Goal: Task Accomplishment & Management: Manage account settings

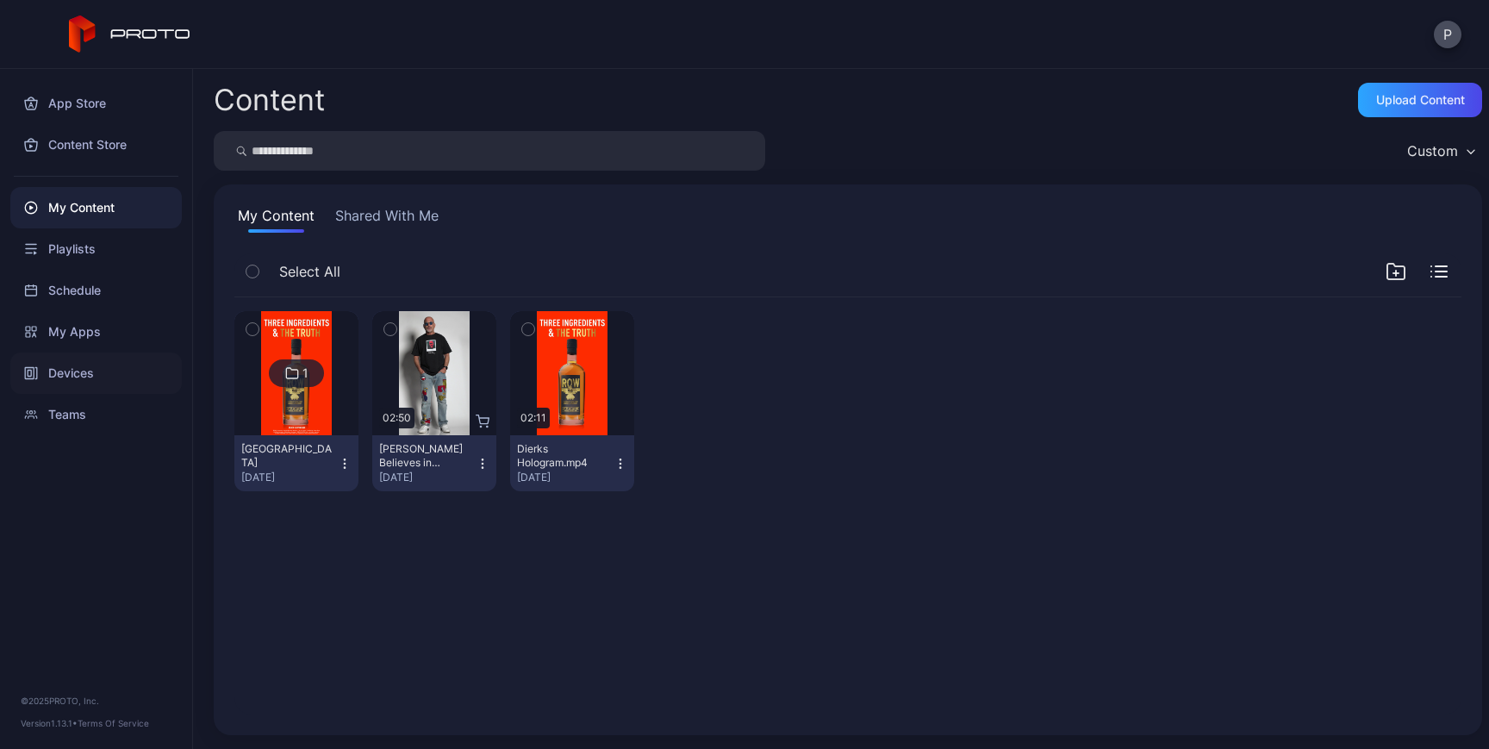
click at [84, 382] on div "Devices" at bounding box center [95, 372] width 171 height 41
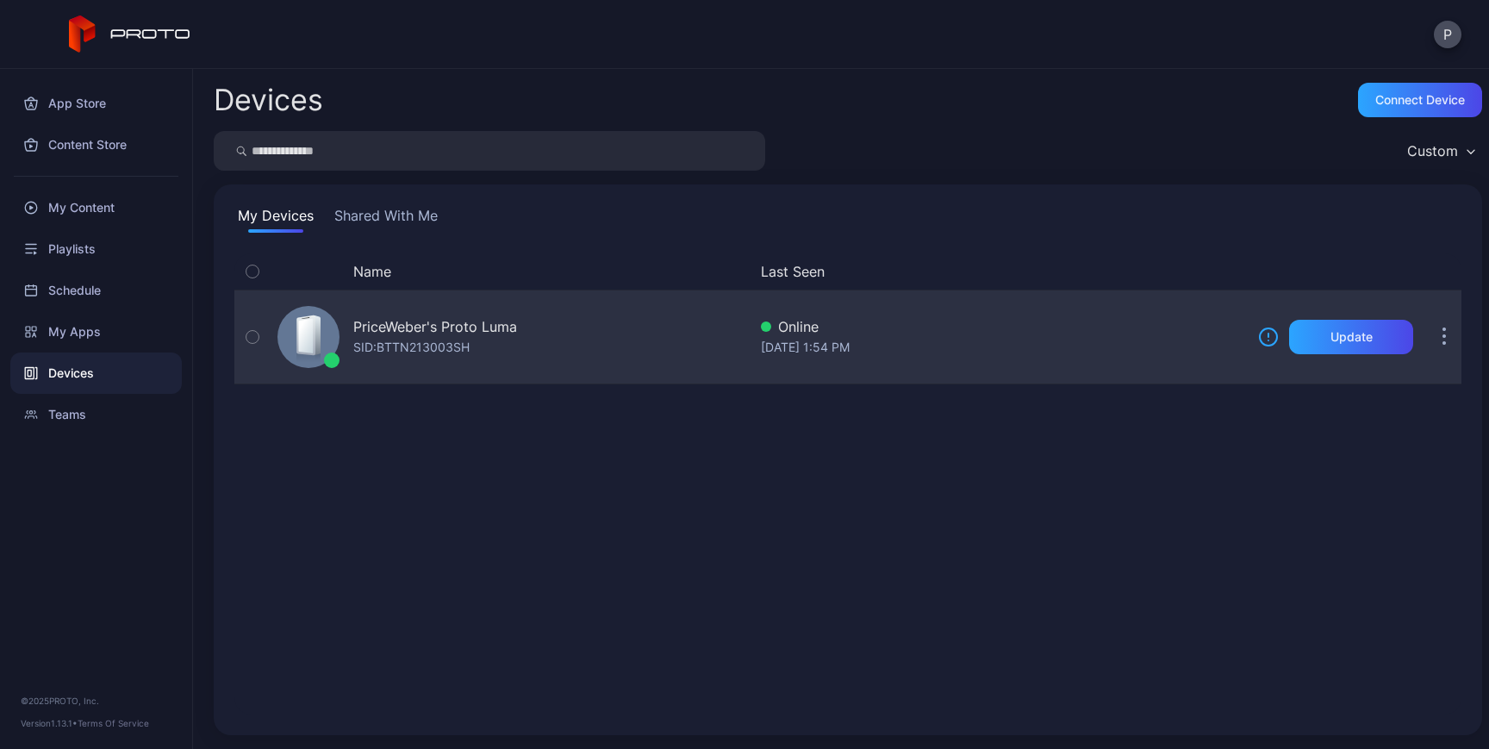
click at [477, 336] on div "PriceWeber's Proto Luma" at bounding box center [435, 326] width 164 height 21
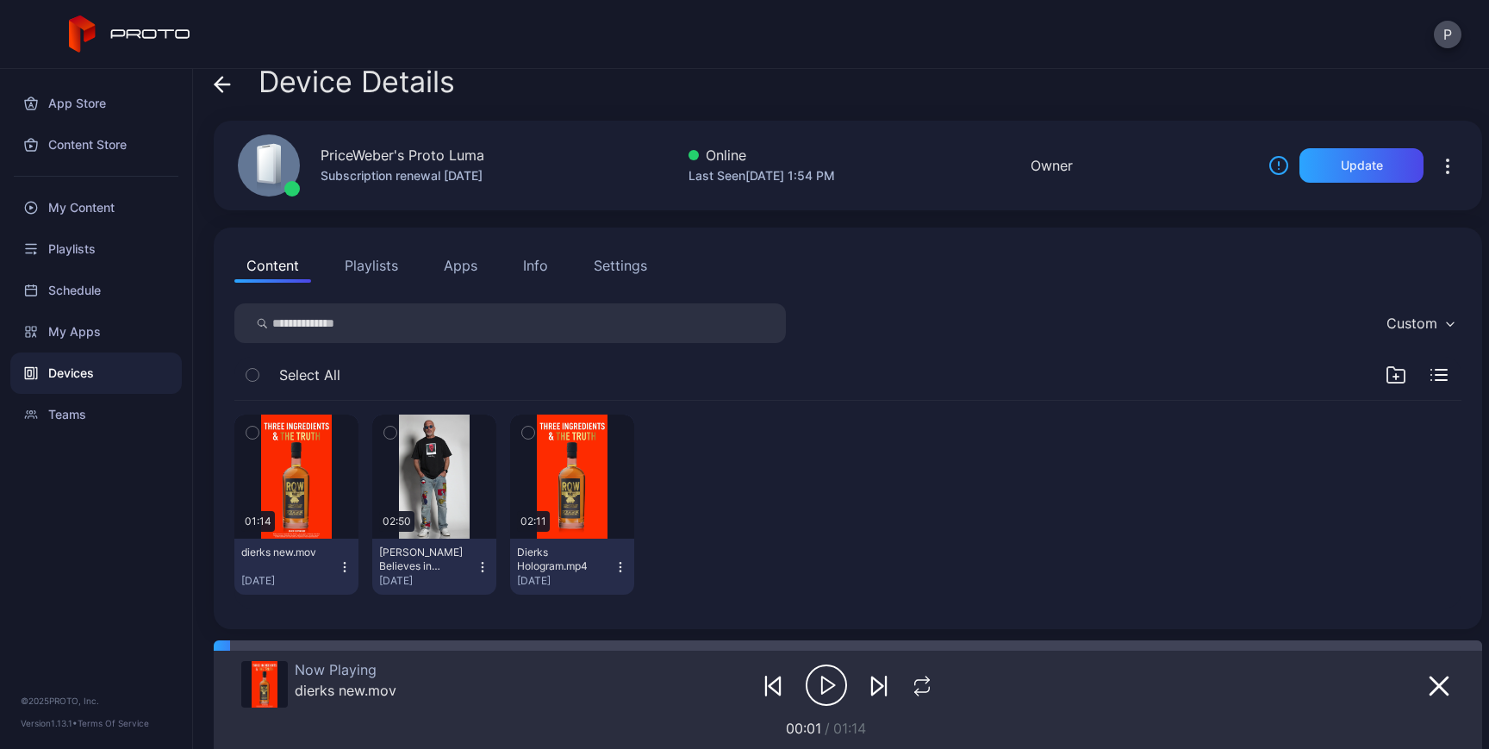
scroll to position [20, 0]
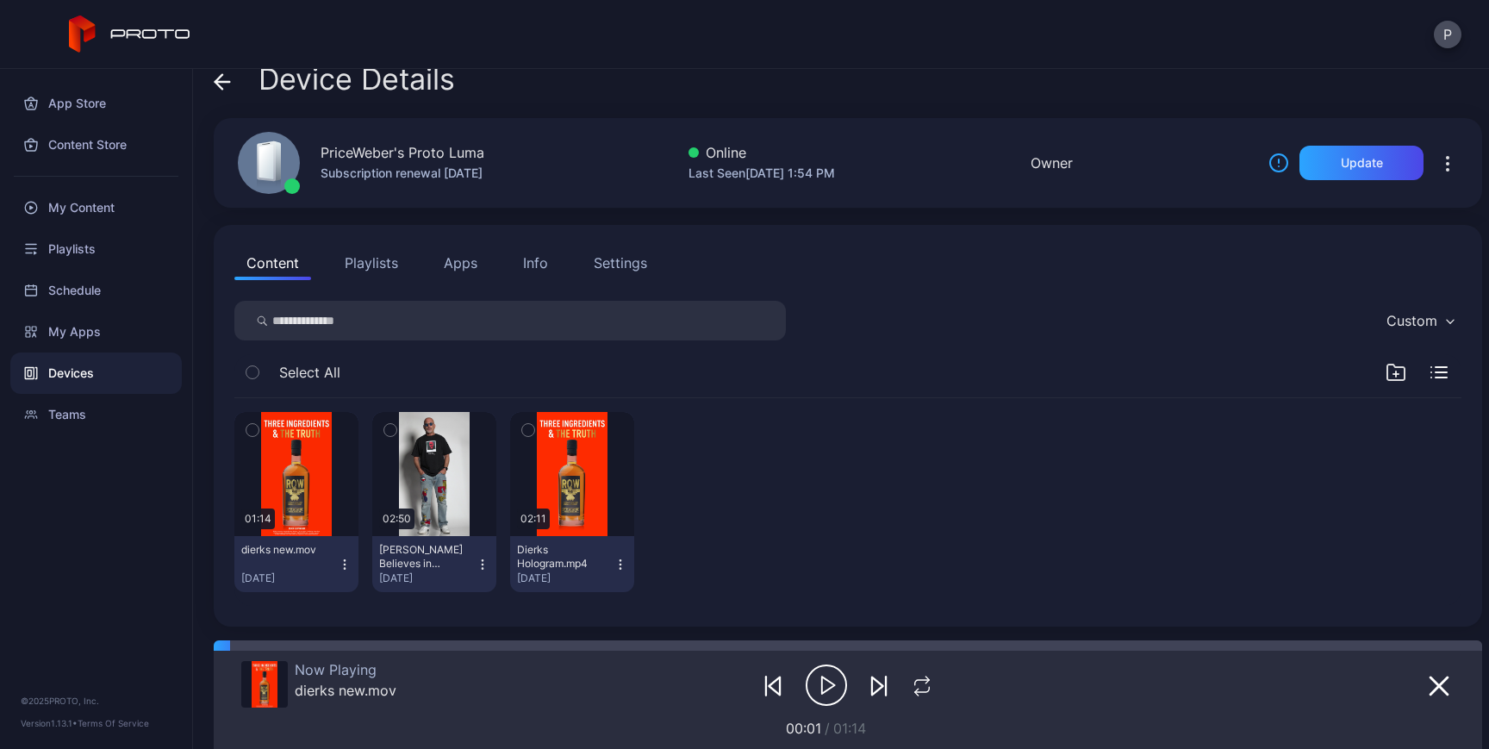
click at [1437, 158] on icon "button" at bounding box center [1447, 163] width 21 height 21
click at [1141, 318] on div "Custom" at bounding box center [847, 321] width 1227 height 40
click at [1437, 165] on icon "button" at bounding box center [1447, 163] width 21 height 21
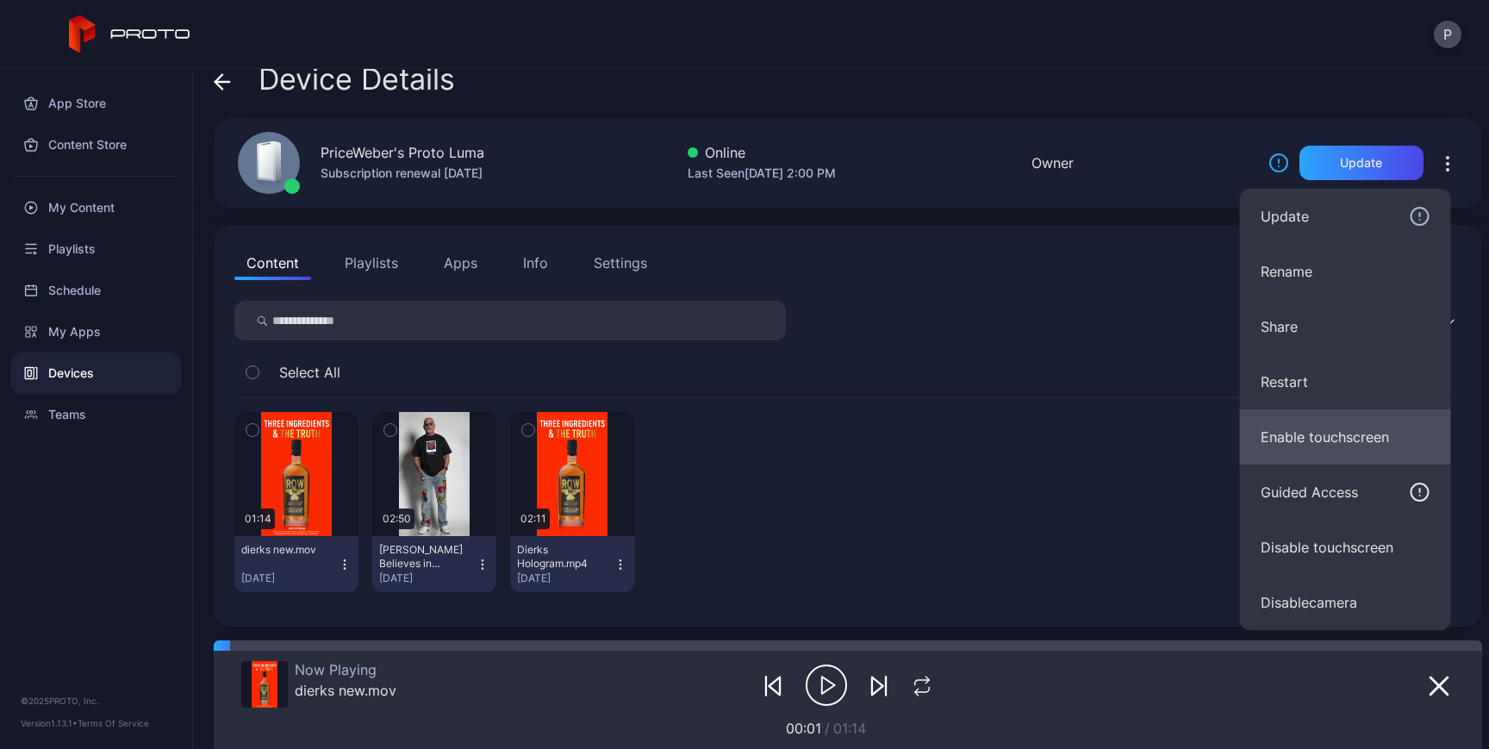
click at [1383, 439] on button "Enable touchscreen" at bounding box center [1345, 436] width 211 height 55
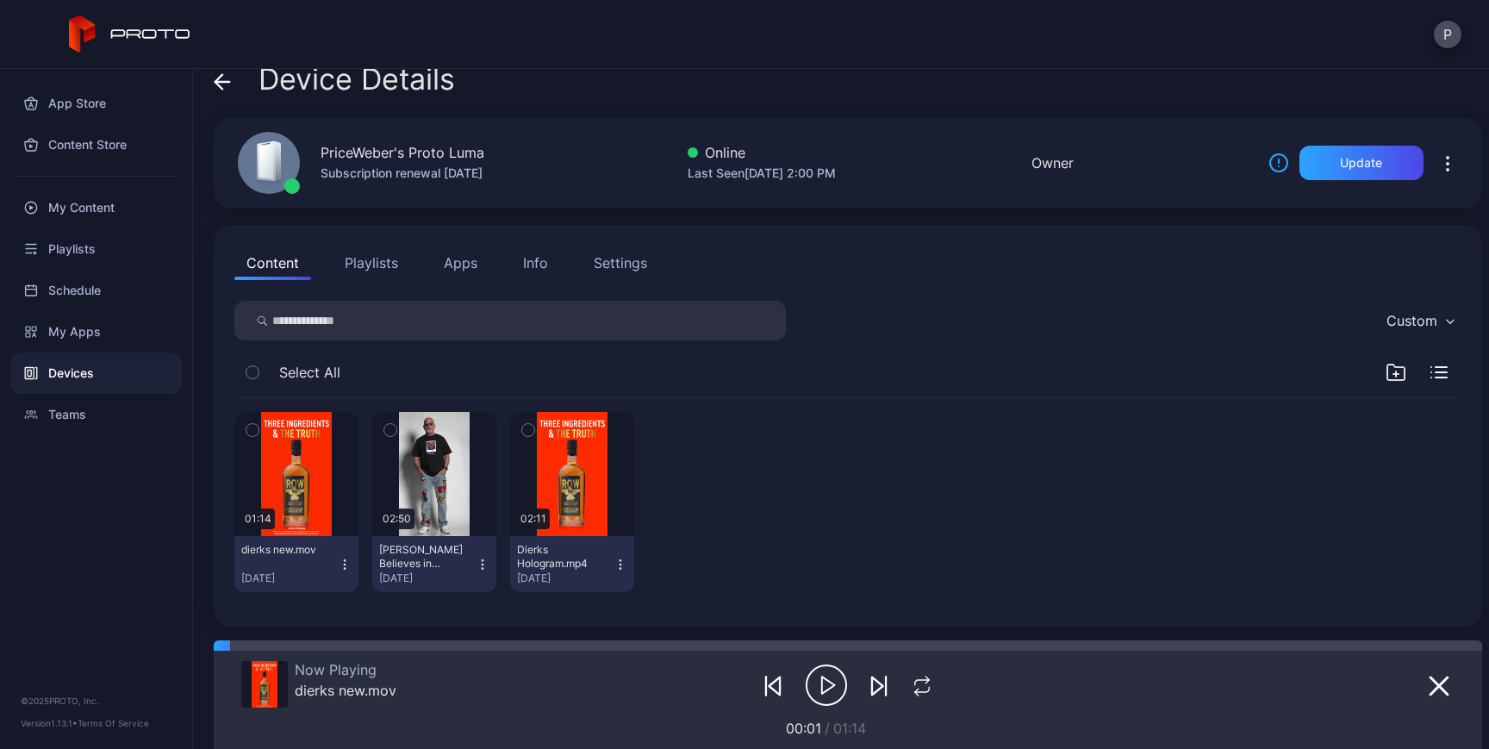
scroll to position [0, 0]
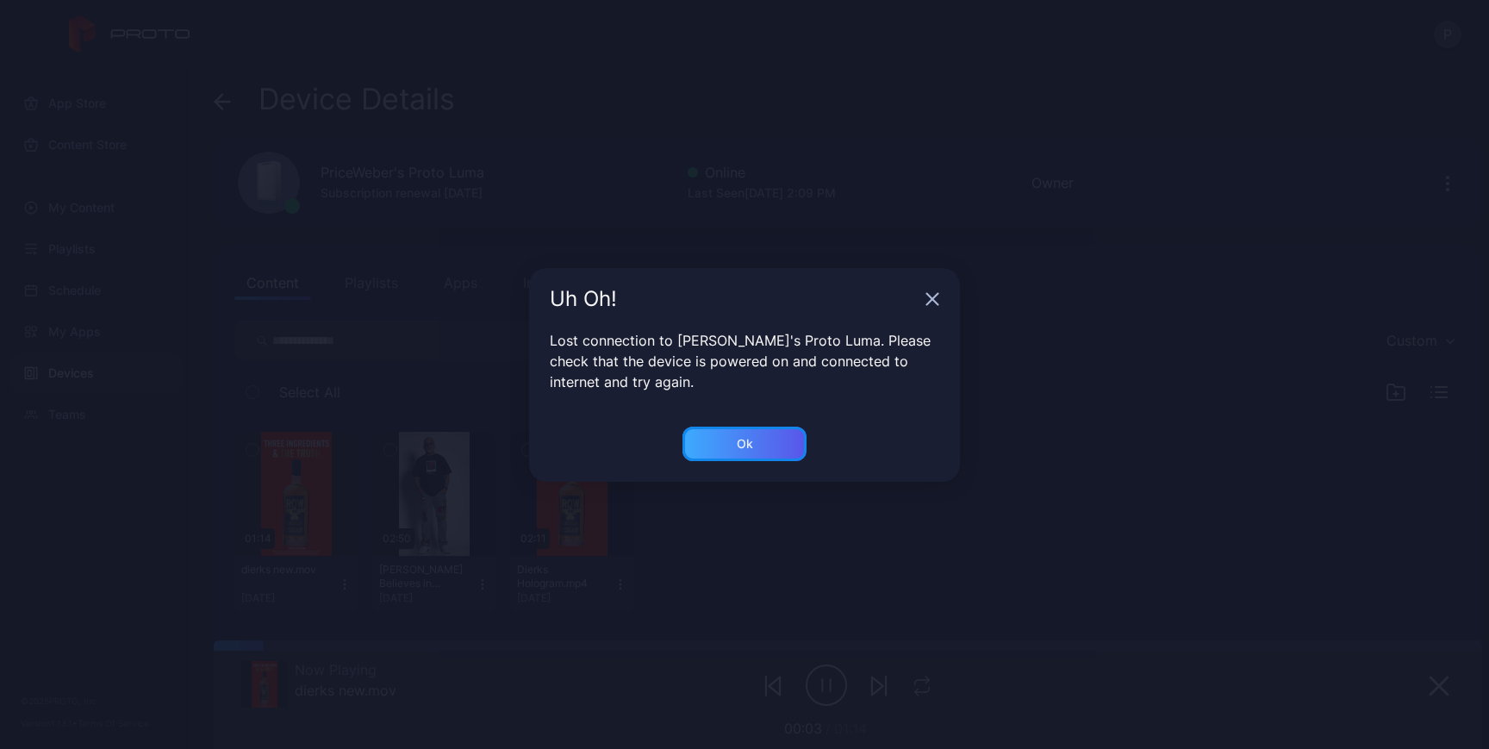
click at [744, 455] on div "Ok" at bounding box center [744, 443] width 124 height 34
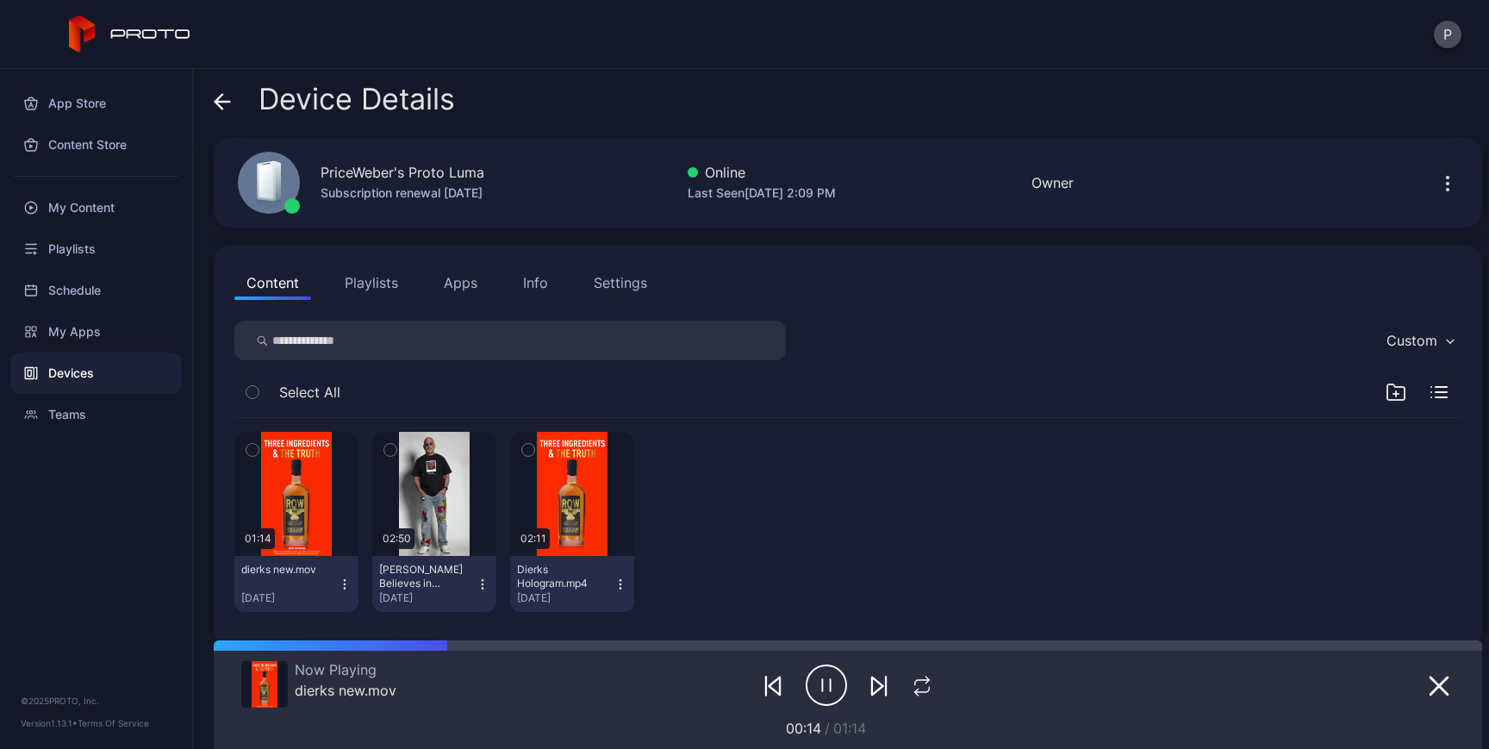
click at [334, 289] on button "Playlists" at bounding box center [372, 282] width 78 height 34
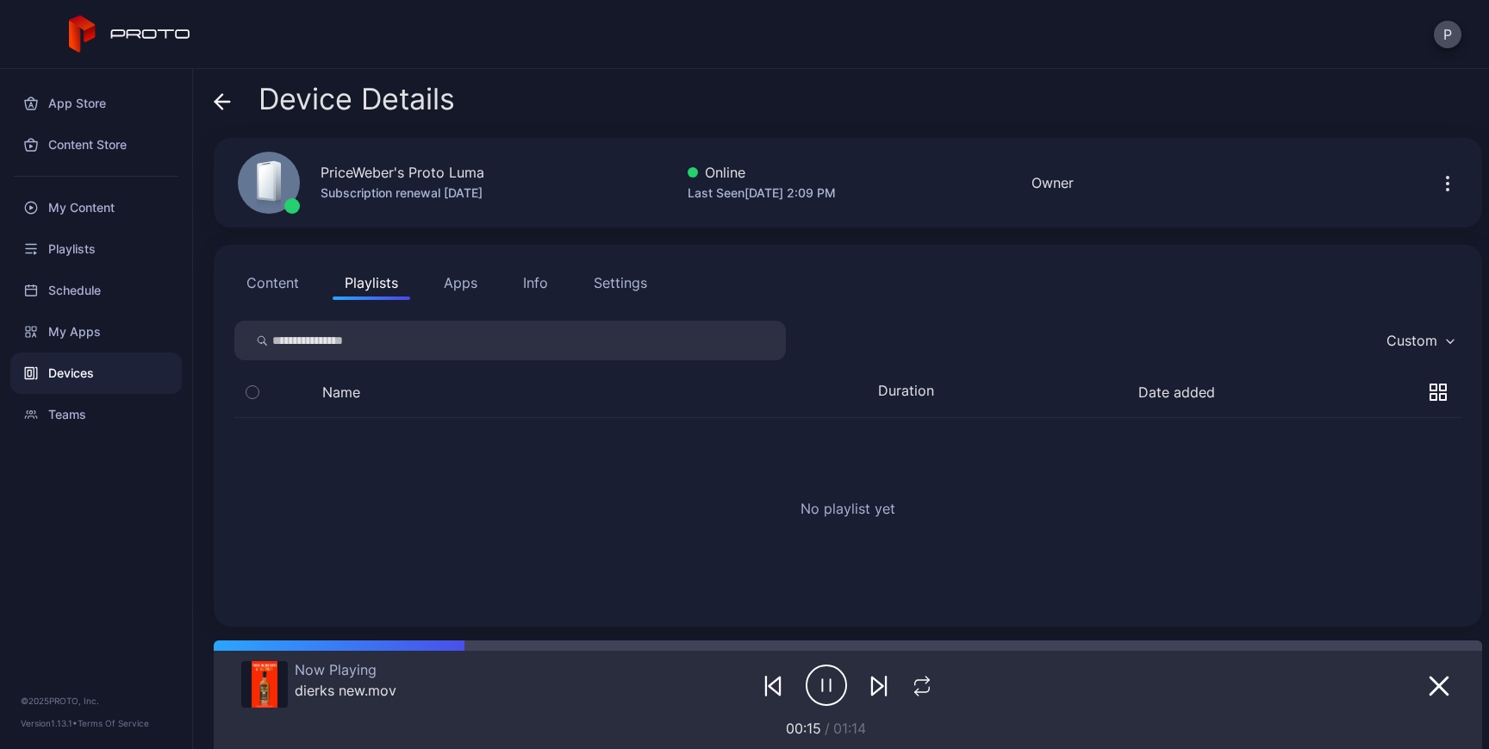
click at [270, 288] on button "Content" at bounding box center [272, 282] width 77 height 34
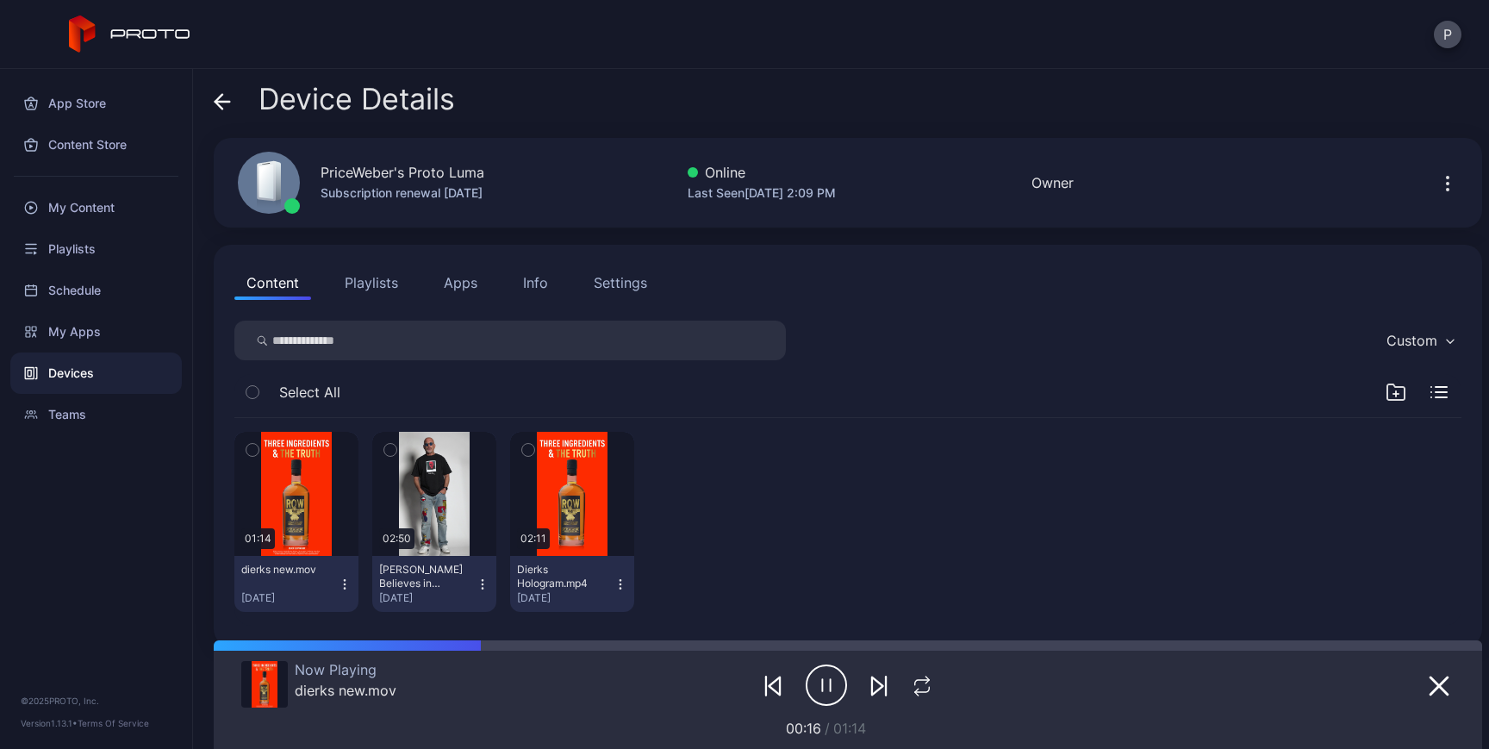
click at [612, 292] on div "Settings" at bounding box center [620, 282] width 53 height 21
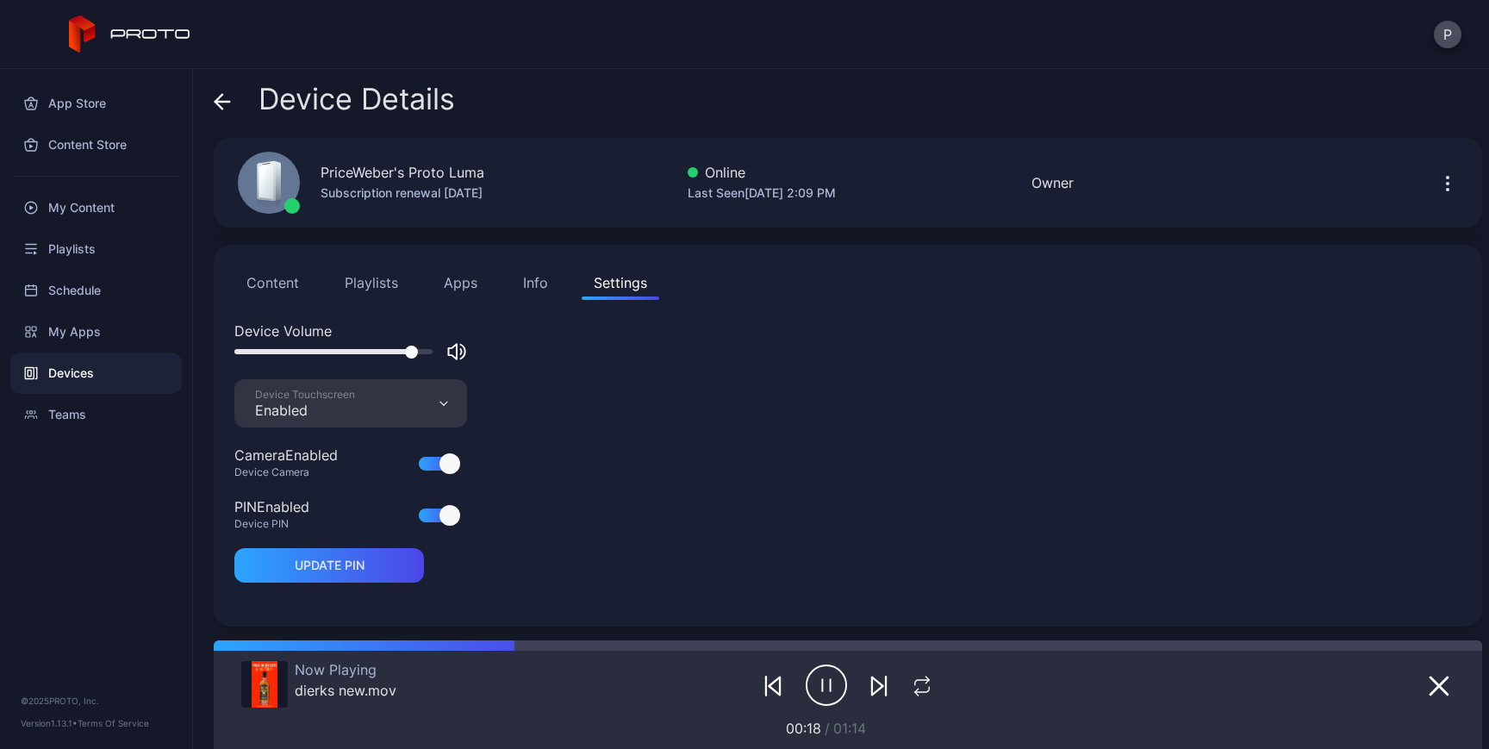
click at [270, 294] on button "Content" at bounding box center [272, 282] width 77 height 34
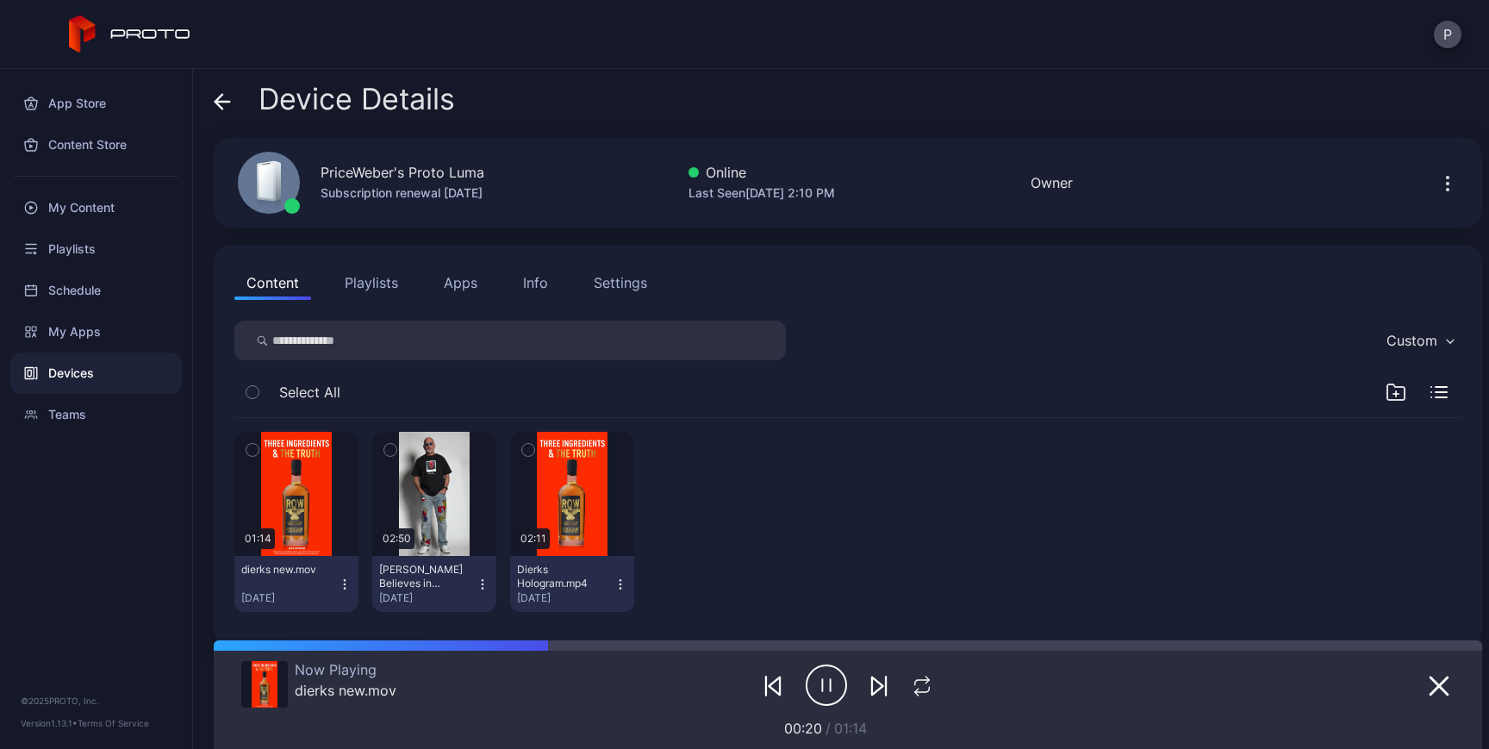
click at [1437, 187] on icon "button" at bounding box center [1447, 183] width 21 height 21
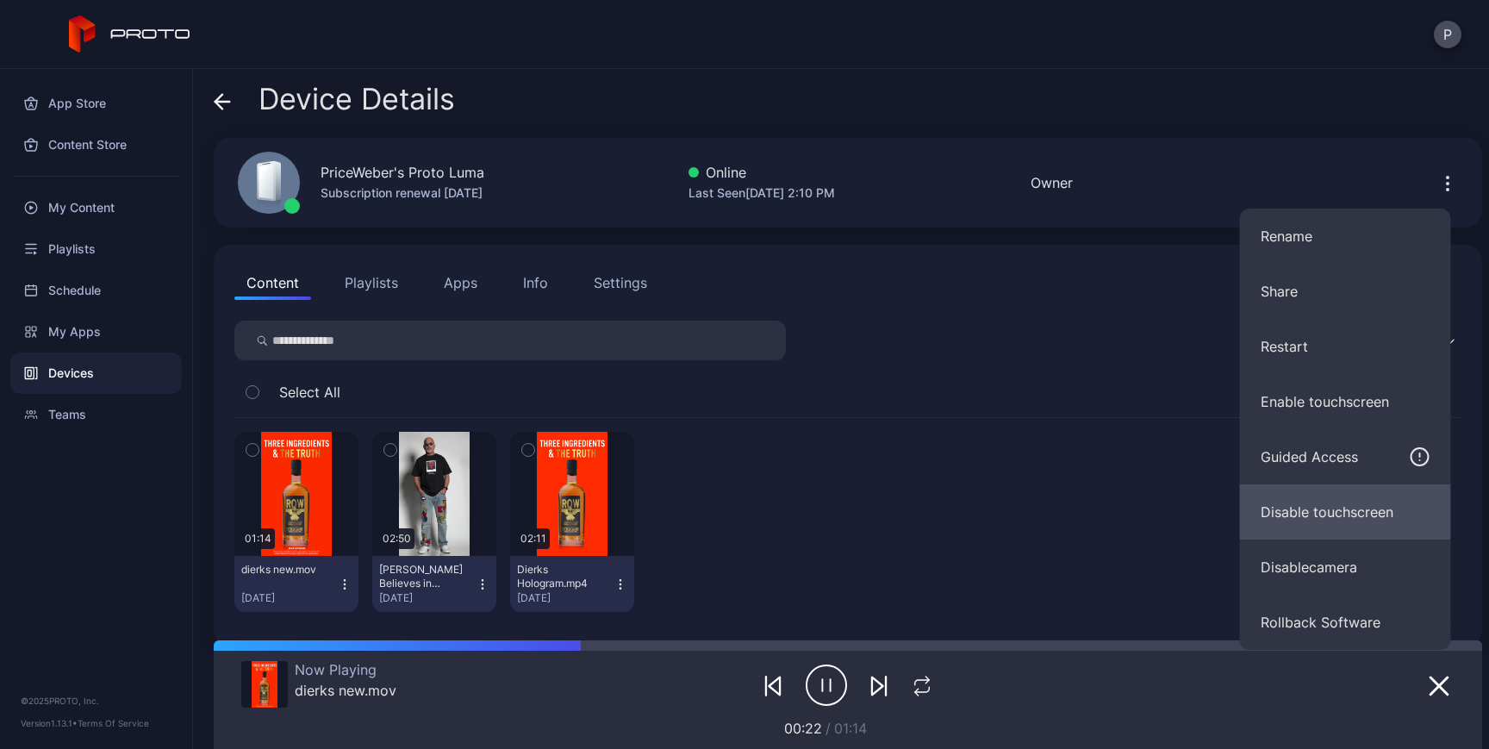
click at [1343, 507] on button "Disable touchscreen" at bounding box center [1345, 511] width 211 height 55
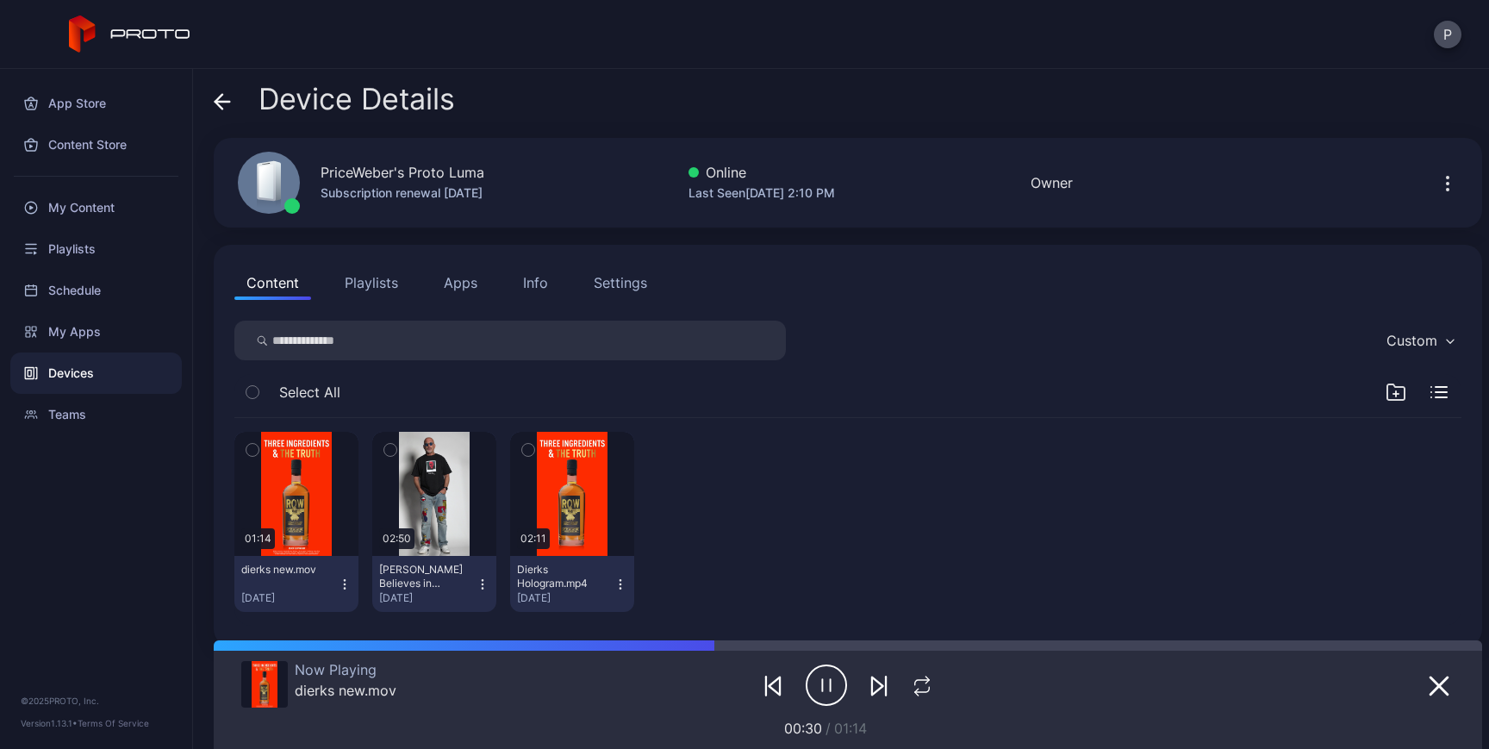
click at [606, 275] on div "Settings" at bounding box center [620, 282] width 53 height 21
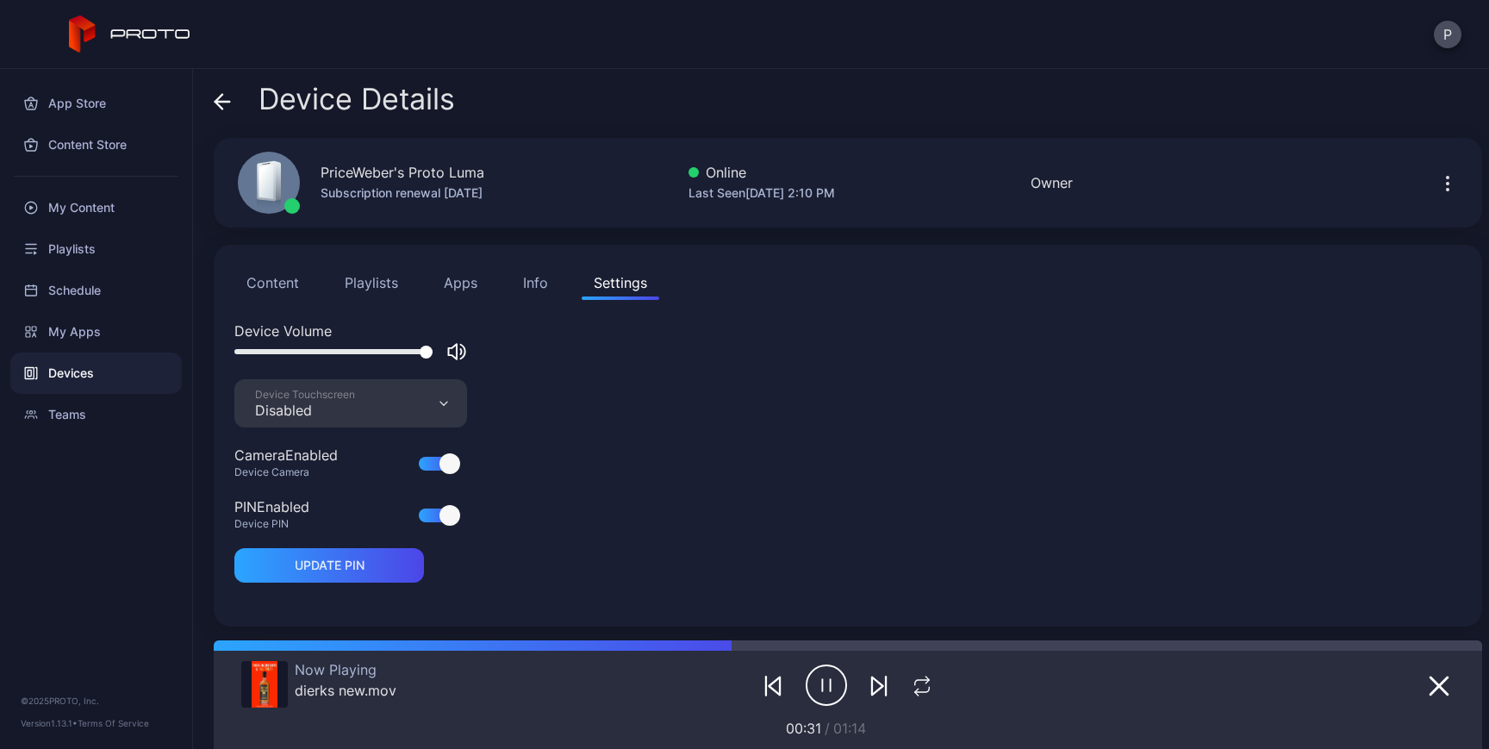
drag, startPoint x: 426, startPoint y: 350, endPoint x: 455, endPoint y: 350, distance: 29.3
click at [455, 350] on div at bounding box center [350, 351] width 233 height 21
click at [681, 432] on div "Device Volume Device Touchscreen Disabled Camera Enabled Device Camera PIN Enab…" at bounding box center [847, 462] width 1227 height 285
